Goal: Task Accomplishment & Management: Manage account settings

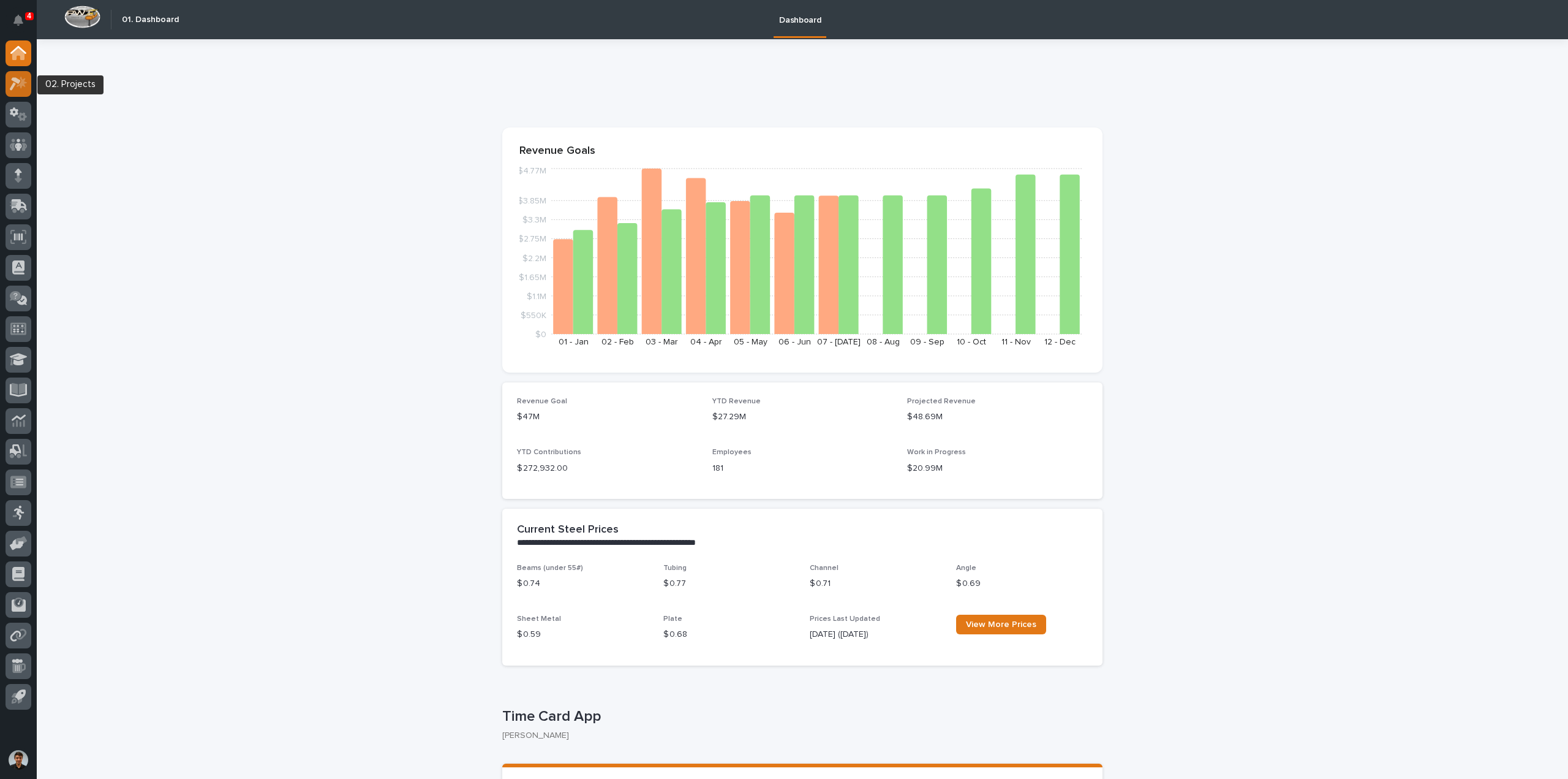
click at [7, 77] on div at bounding box center [19, 84] width 26 height 26
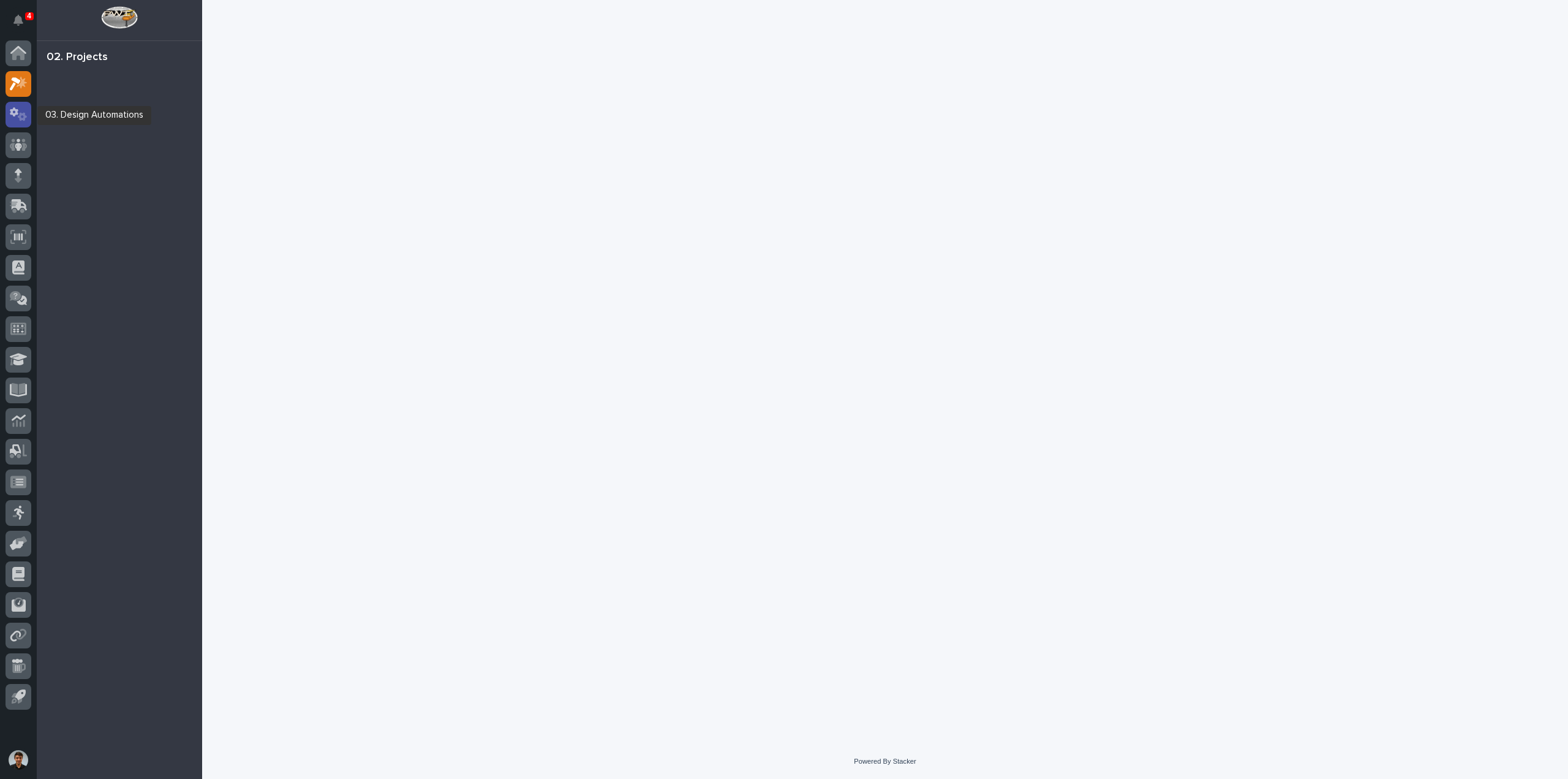
click at [23, 122] on div at bounding box center [19, 115] width 26 height 26
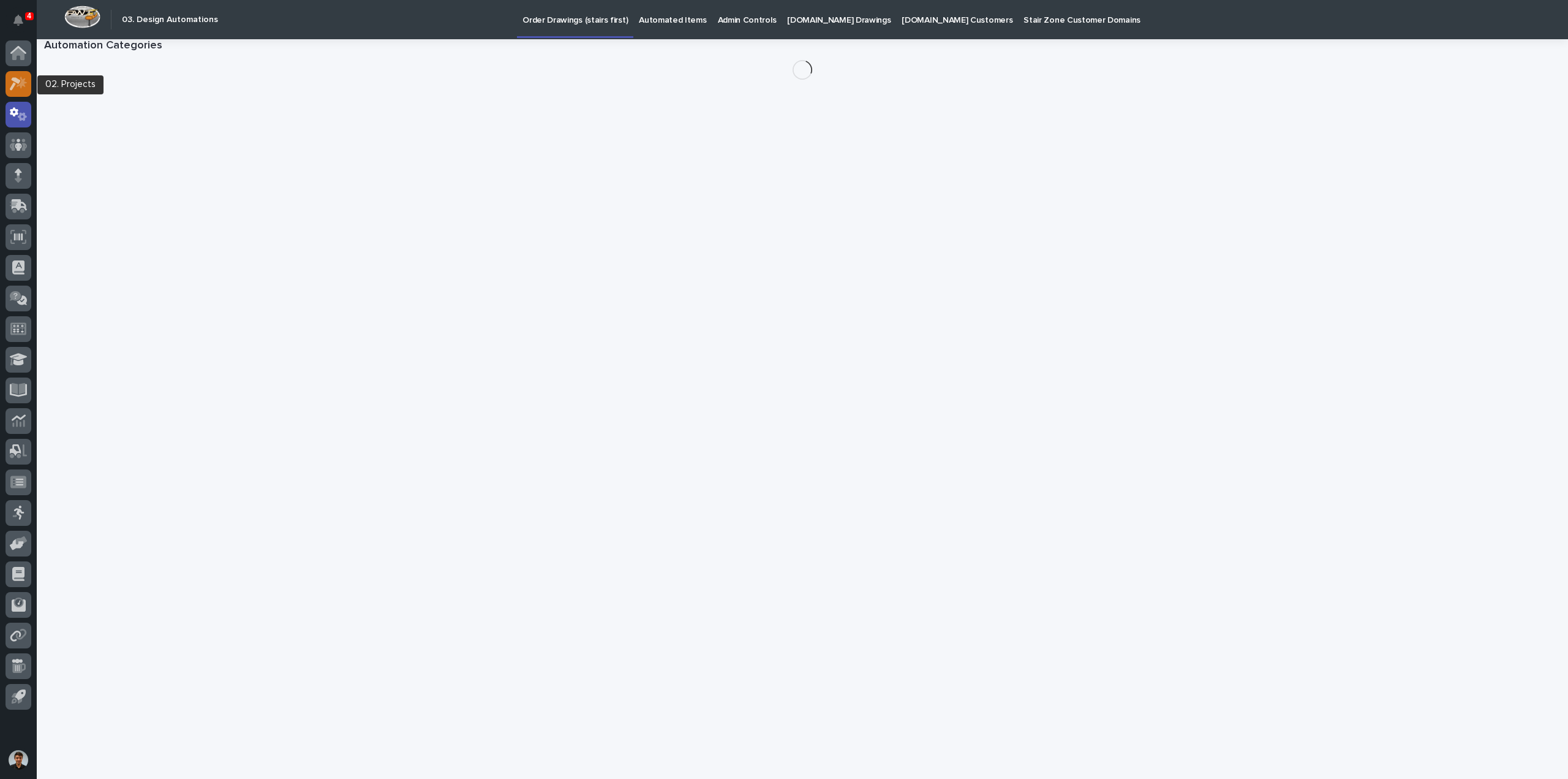
click at [24, 89] on icon at bounding box center [19, 84] width 18 height 14
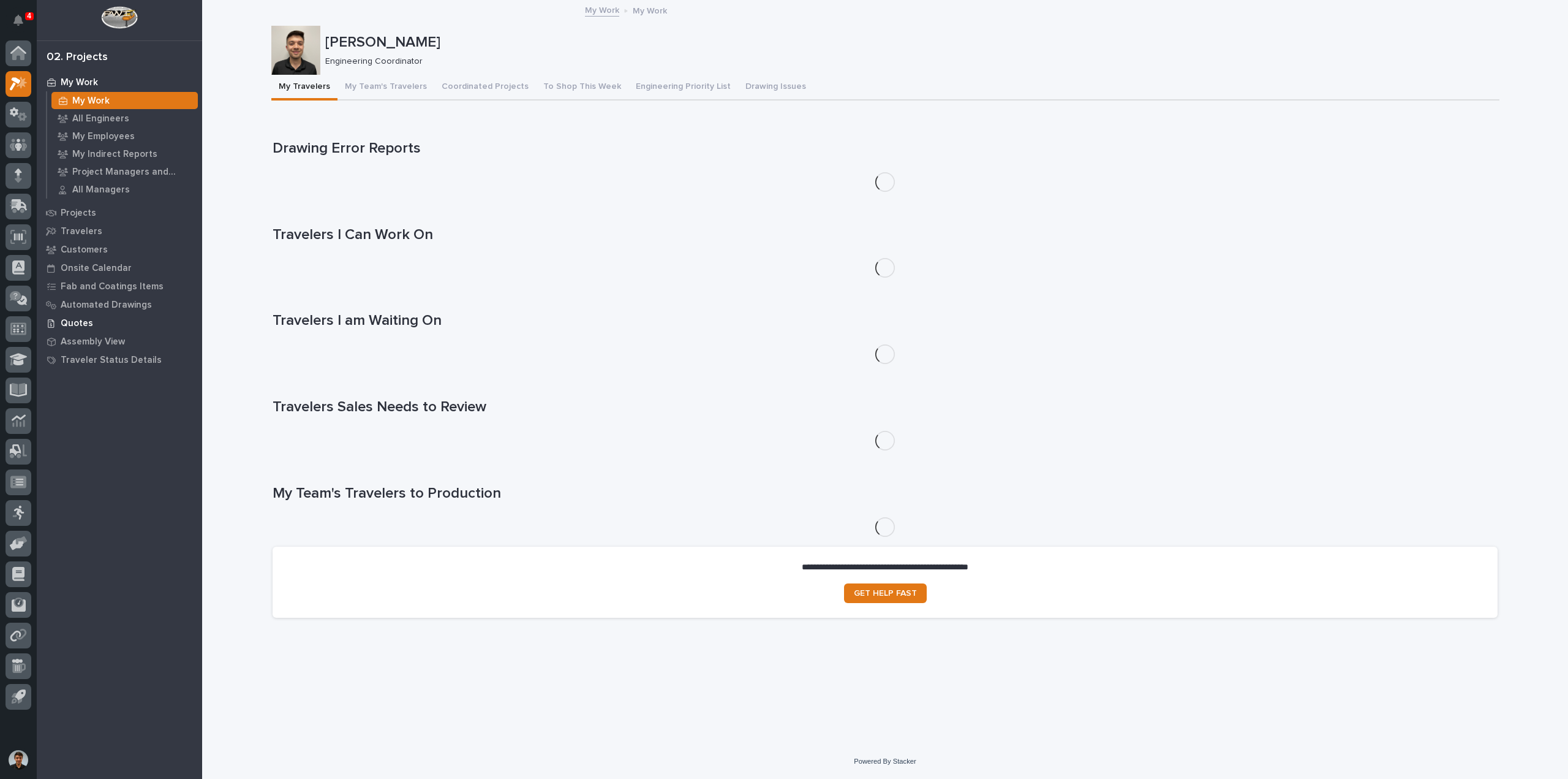
click at [73, 325] on p "Quotes" at bounding box center [77, 323] width 33 height 11
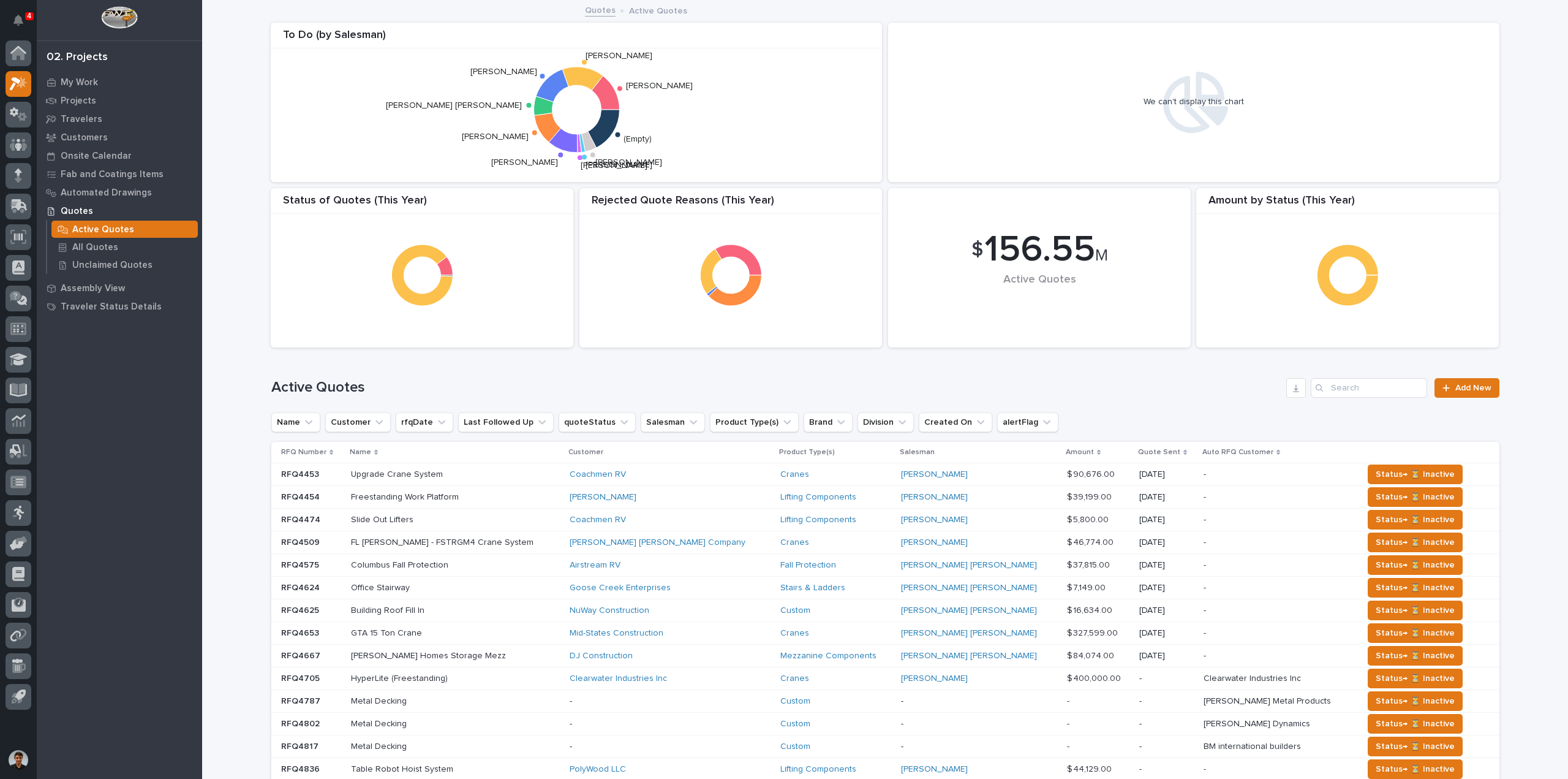
click at [1321, 384] on div "Search" at bounding box center [1320, 388] width 20 height 20
click at [1340, 382] on input "Search" at bounding box center [1369, 388] width 116 height 20
type input "bole machinery"
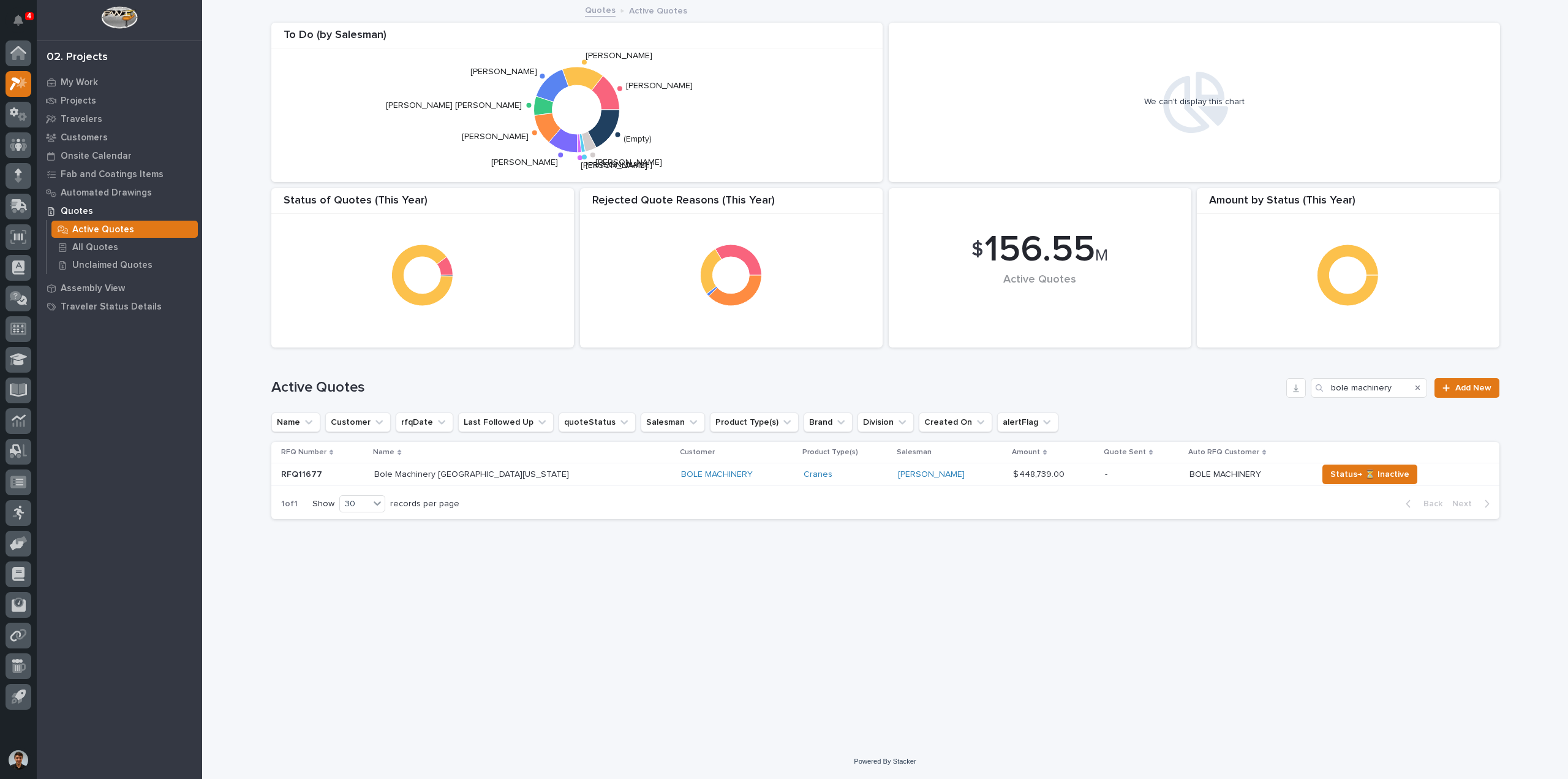
click at [448, 472] on p "Bole Machinery New Florida Plant" at bounding box center [473, 474] width 197 height 13
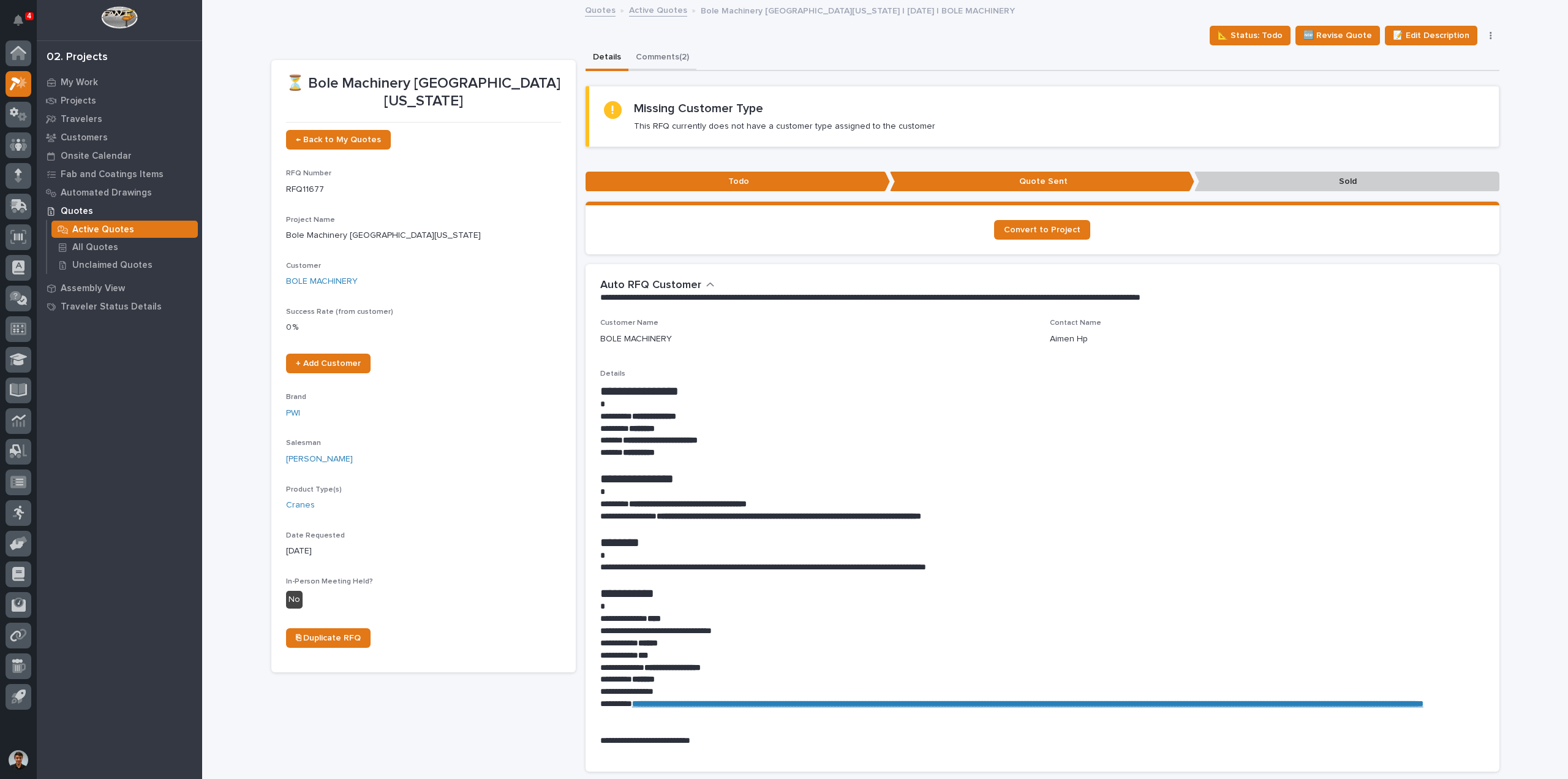
click at [666, 65] on button "Comments (2)" at bounding box center [662, 58] width 68 height 26
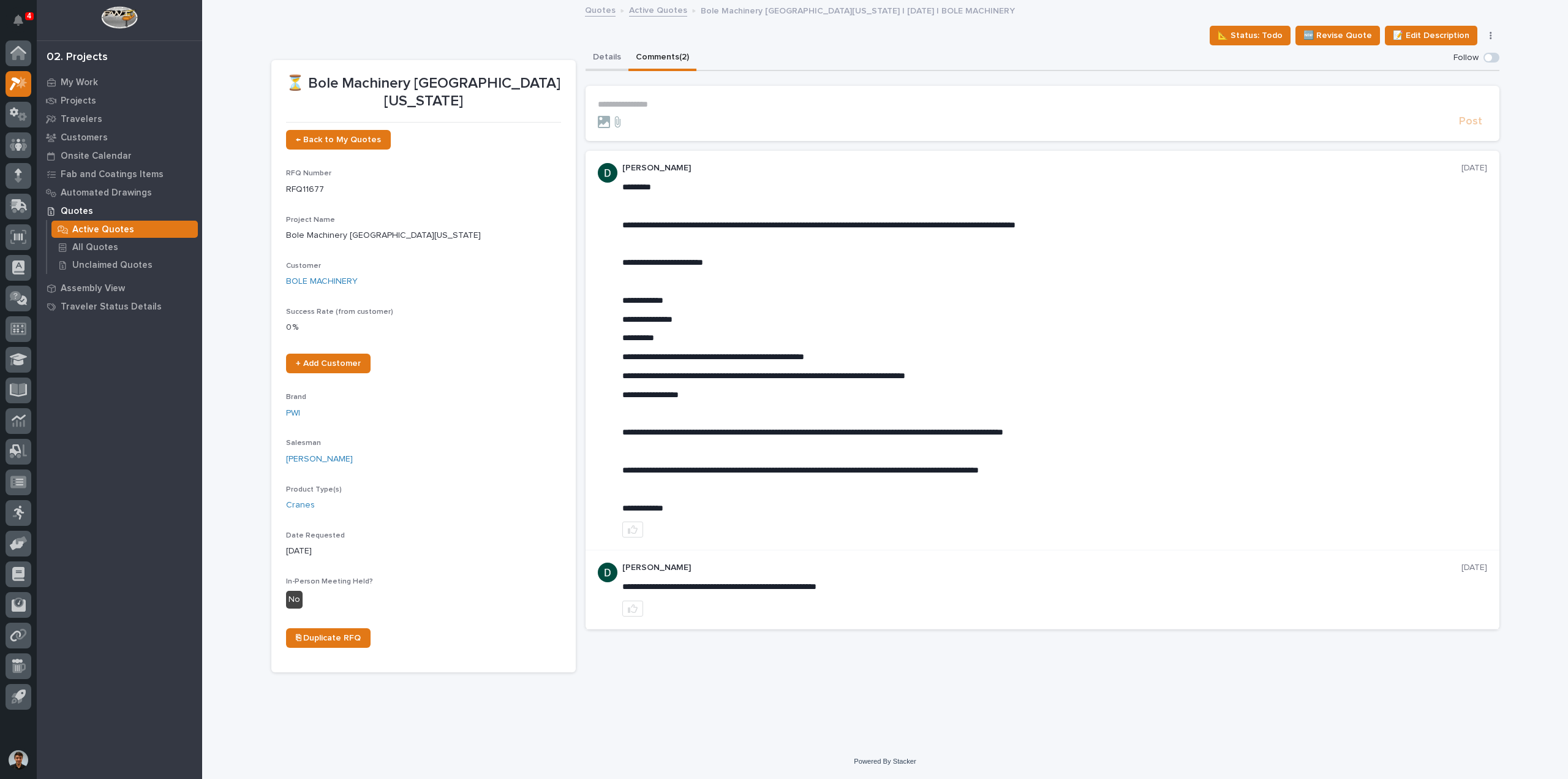
click at [619, 54] on button "Details" at bounding box center [606, 58] width 43 height 26
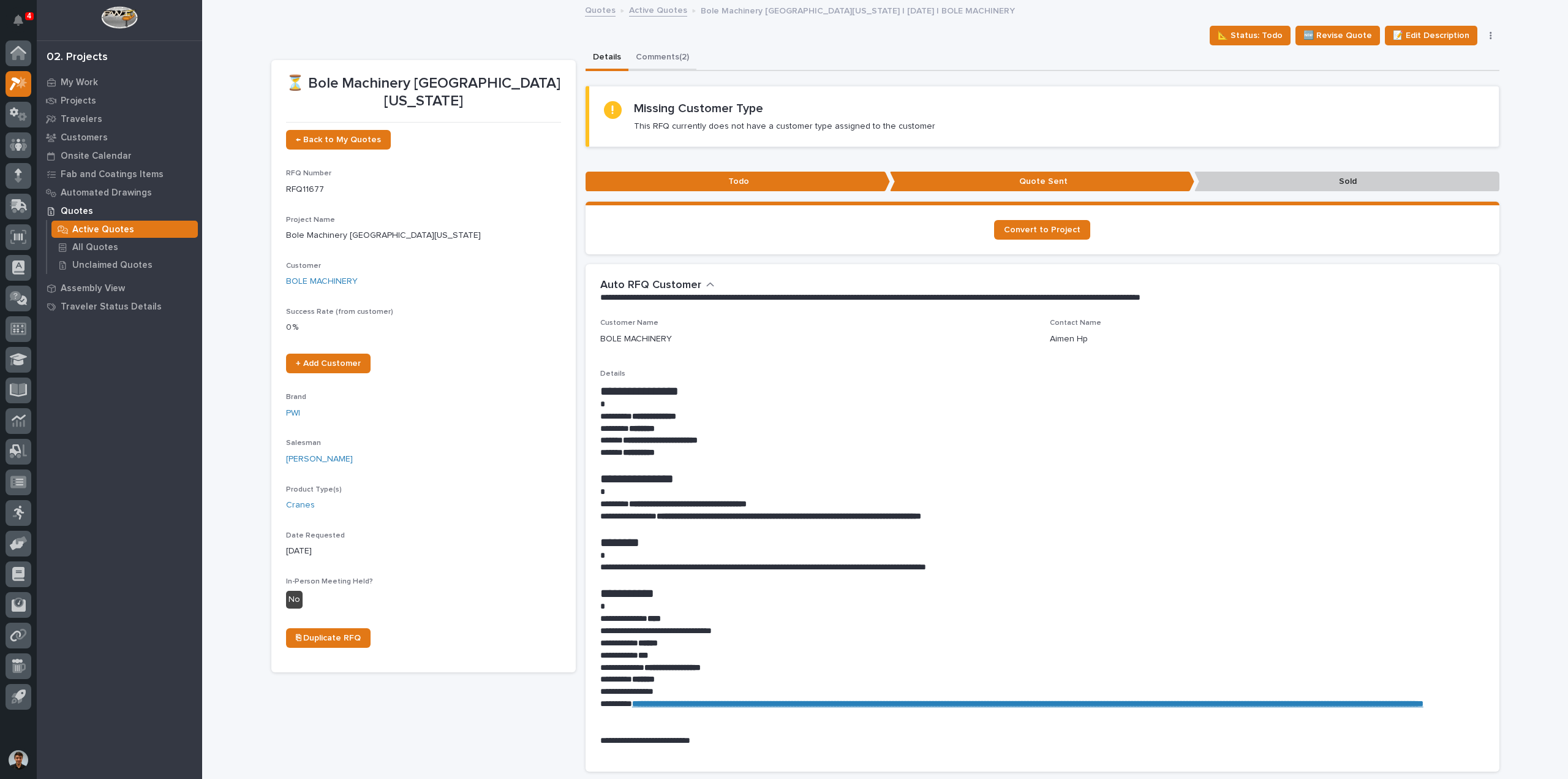
click at [653, 65] on button "Comments (2)" at bounding box center [662, 58] width 68 height 26
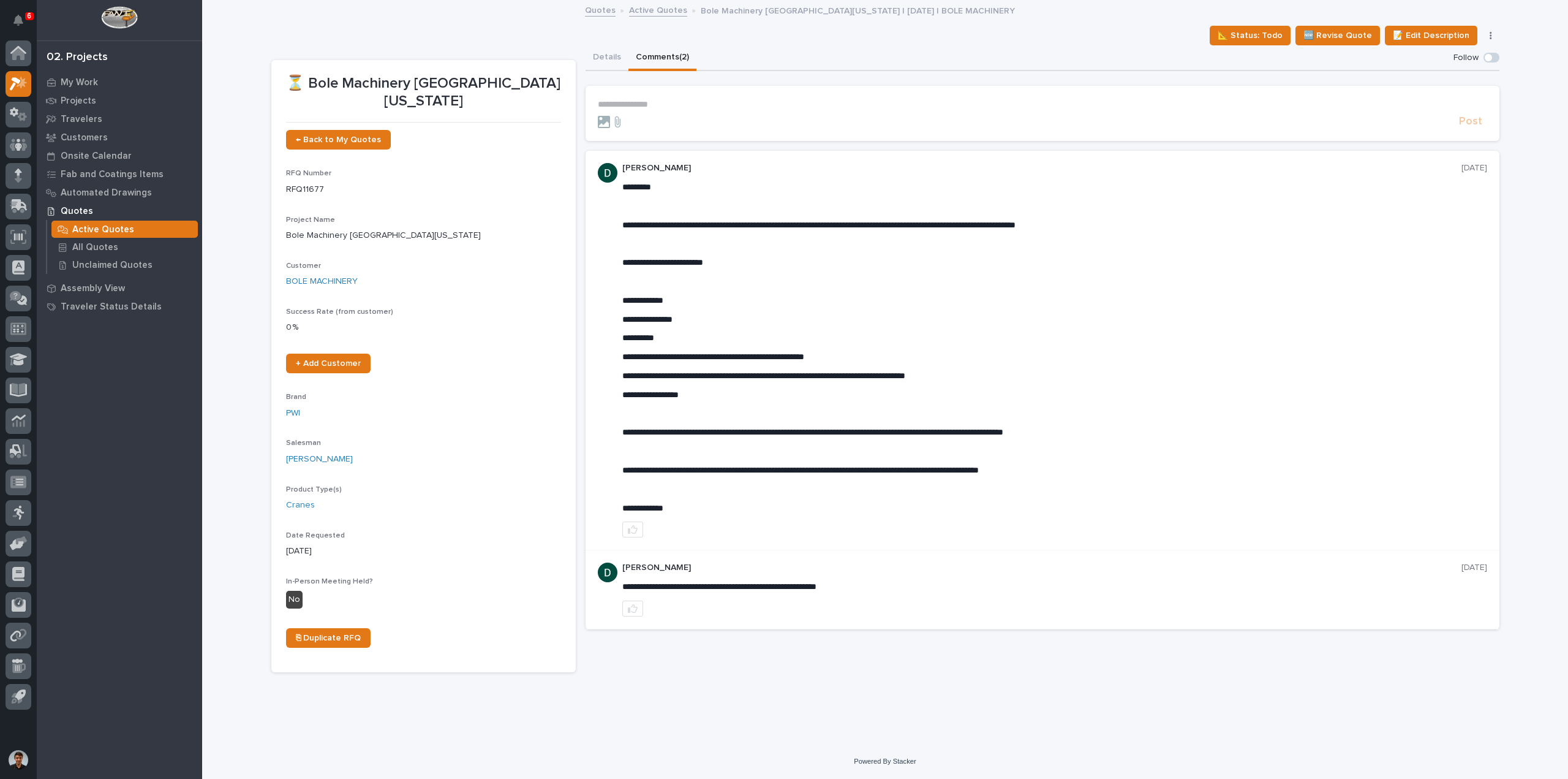
click at [36, 22] on div at bounding box center [119, 20] width 166 height 40
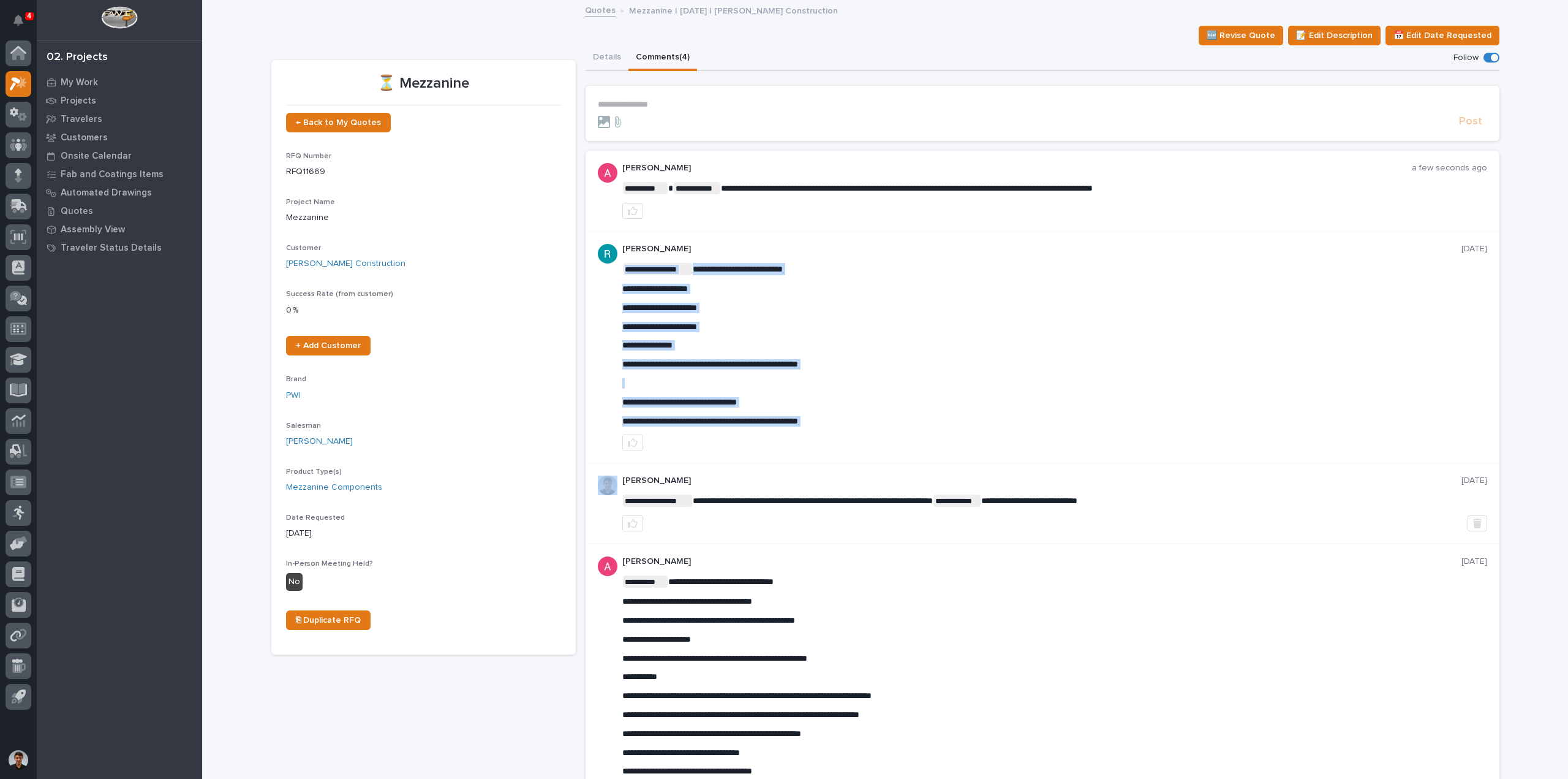
drag, startPoint x: 843, startPoint y: 421, endPoint x: 758, endPoint y: 430, distance: 85.5
click at [798, 419] on span "**********" at bounding box center [710, 421] width 176 height 8
drag, startPoint x: 843, startPoint y: 422, endPoint x: 617, endPoint y: 424, distance: 226.0
click at [617, 424] on div "**********" at bounding box center [1042, 348] width 914 height 232
copy span "**********"
